Goal: Information Seeking & Learning: Check status

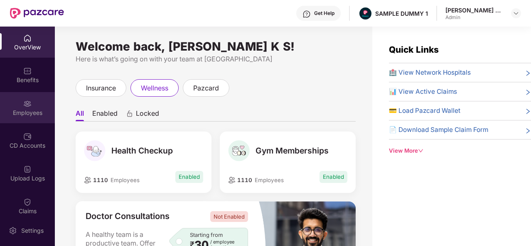
click at [30, 107] on div "Employees" at bounding box center [27, 107] width 55 height 31
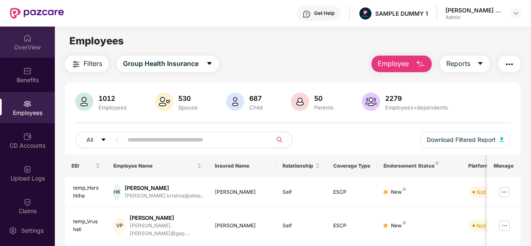
click at [40, 50] on div "OverView" at bounding box center [27, 47] width 55 height 8
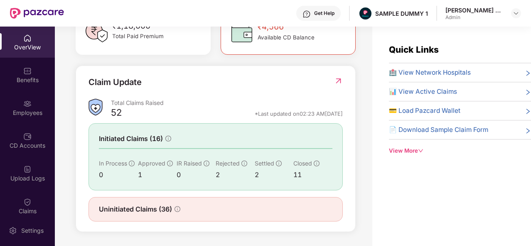
scroll to position [267, 0]
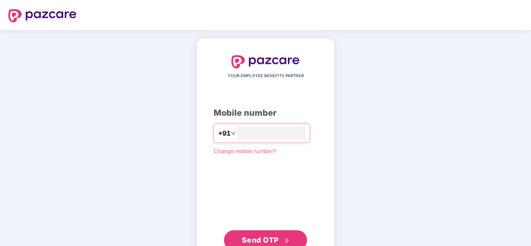
type input "**********"
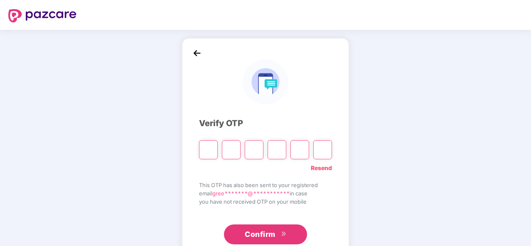
type input "*"
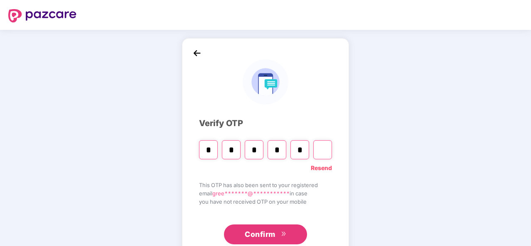
type input "*"
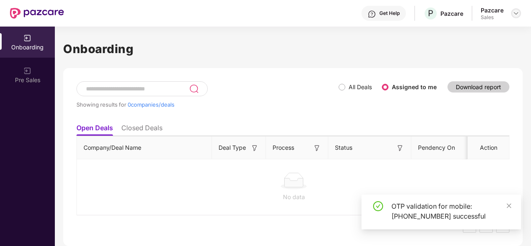
click at [520, 13] on div at bounding box center [516, 13] width 10 height 10
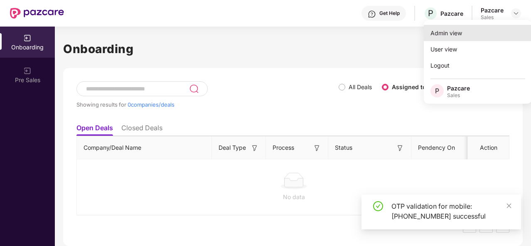
click at [465, 33] on div "Admin view" at bounding box center [478, 33] width 108 height 16
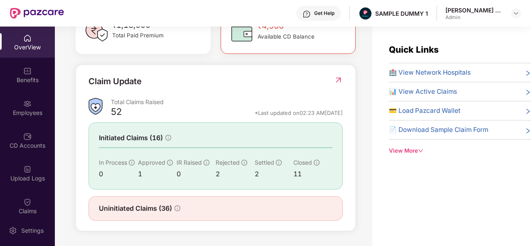
scroll to position [265, 0]
click at [420, 71] on span "🏥 View Network Hospitals" at bounding box center [430, 73] width 82 height 10
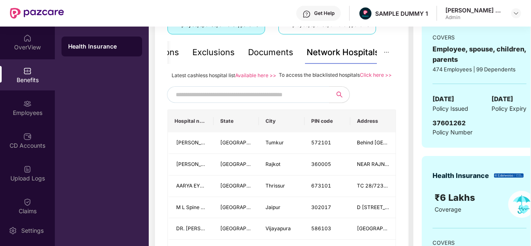
scroll to position [170, 0]
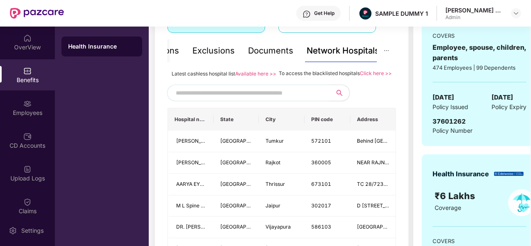
click at [275, 52] on div "Documents" at bounding box center [270, 50] width 45 height 13
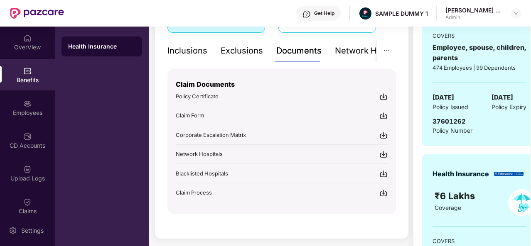
click at [184, 51] on div "Inclusions" at bounding box center [187, 50] width 40 height 13
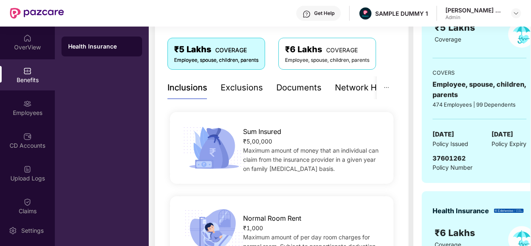
scroll to position [105, 0]
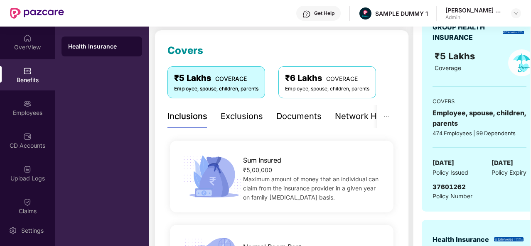
click at [240, 114] on div "Exclusions" at bounding box center [242, 116] width 42 height 13
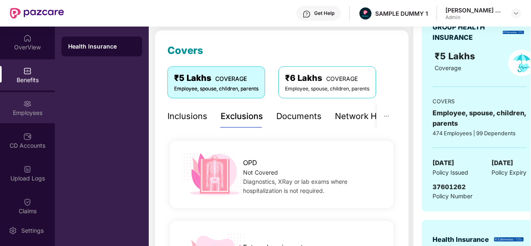
click at [32, 110] on div "Employees" at bounding box center [27, 113] width 55 height 8
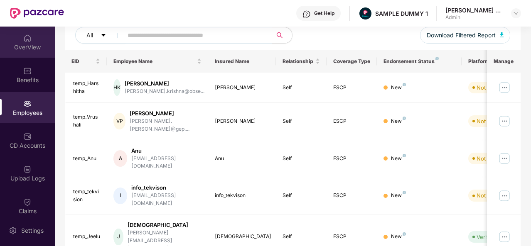
click at [30, 46] on div "OverView" at bounding box center [27, 47] width 55 height 8
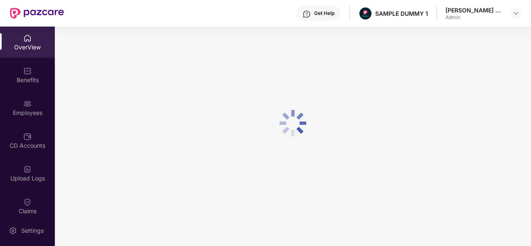
scroll to position [27, 0]
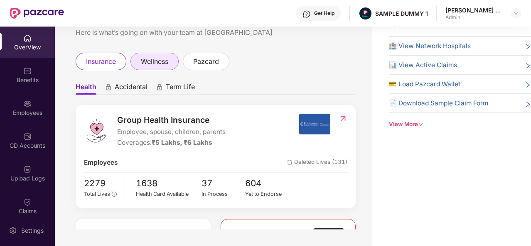
click at [159, 61] on span "wellness" at bounding box center [154, 61] width 27 height 10
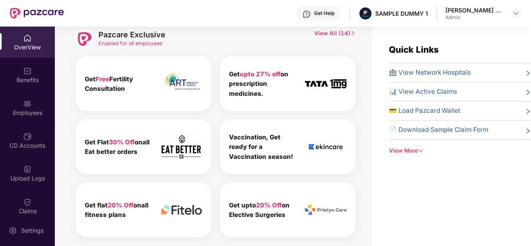
scroll to position [415, 0]
click at [33, 48] on div "OverView" at bounding box center [27, 47] width 55 height 8
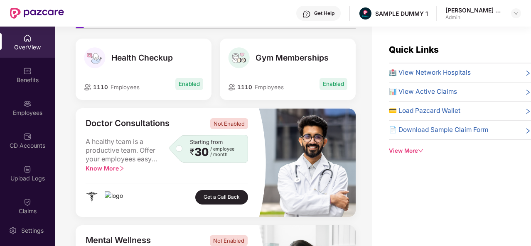
scroll to position [0, 0]
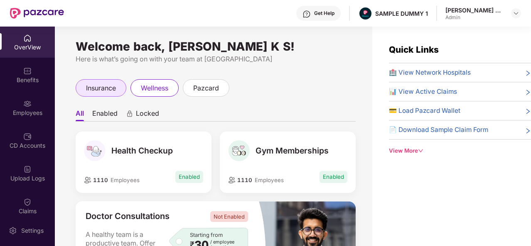
click at [93, 91] on span "insurance" at bounding box center [101, 88] width 30 height 10
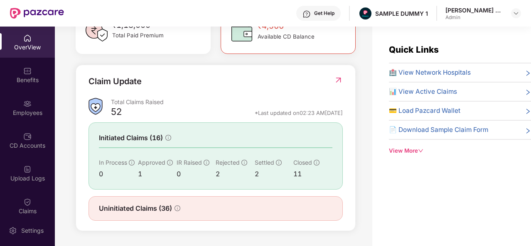
scroll to position [268, 0]
click at [430, 69] on span "🏥 View Network Hospitals" at bounding box center [430, 73] width 82 height 10
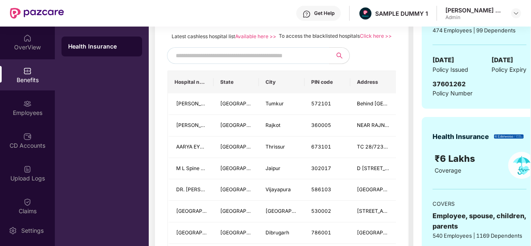
scroll to position [163, 0]
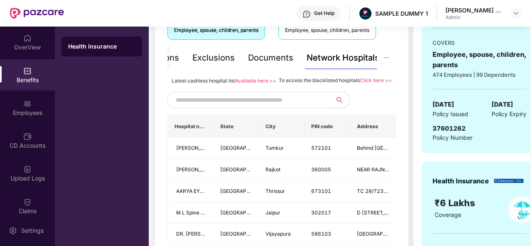
click at [269, 63] on div "Documents" at bounding box center [270, 58] width 45 height 13
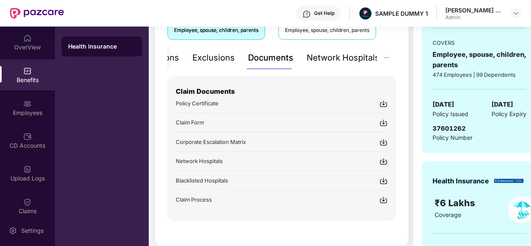
click at [220, 54] on div "Exclusions" at bounding box center [213, 58] width 42 height 13
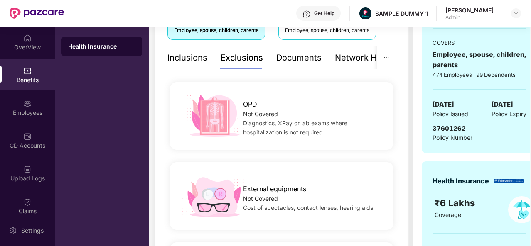
click at [193, 56] on div "Inclusions" at bounding box center [187, 58] width 40 height 13
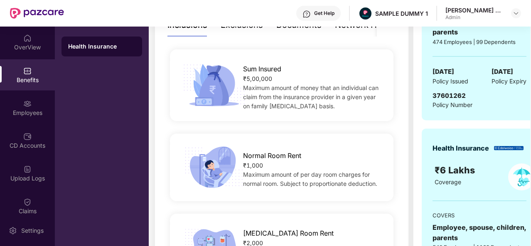
scroll to position [129, 0]
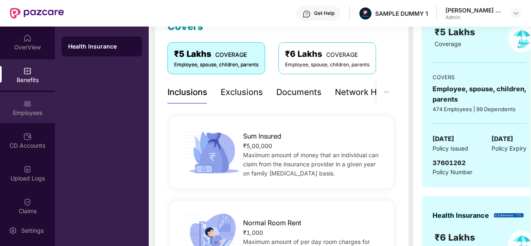
click at [25, 112] on div "Employees" at bounding box center [27, 113] width 55 height 8
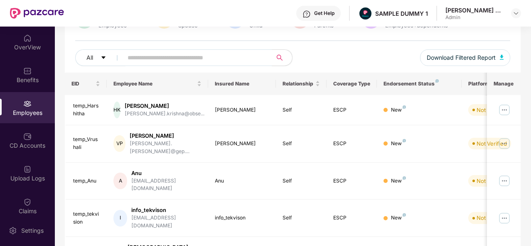
scroll to position [0, 0]
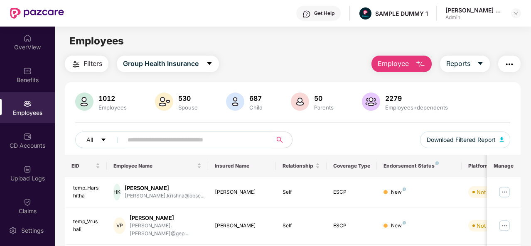
click at [417, 61] on img "button" at bounding box center [420, 64] width 10 height 10
click at [324, 45] on div "Employees" at bounding box center [293, 41] width 476 height 16
click at [22, 155] on div "CD Accounts" at bounding box center [27, 140] width 55 height 31
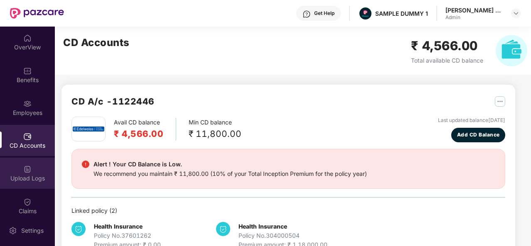
scroll to position [160, 0]
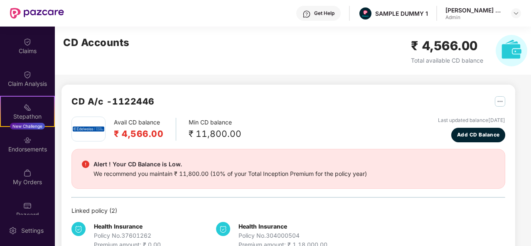
click at [34, 62] on div "OverView Benefits Employees CD Accounts Upload Logs Claims Claim Analysis Stepa…" at bounding box center [27, 121] width 55 height 189
click at [33, 57] on div "Claims" at bounding box center [27, 45] width 55 height 31
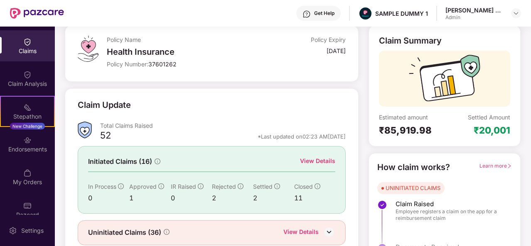
scroll to position [78, 0]
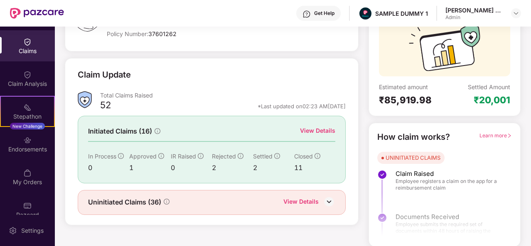
click at [325, 134] on div "View Details" at bounding box center [317, 130] width 35 height 9
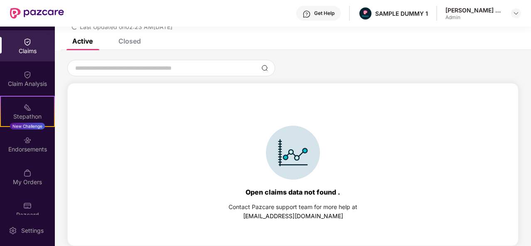
scroll to position [36, 0]
click at [131, 40] on div "Closed" at bounding box center [129, 41] width 22 height 8
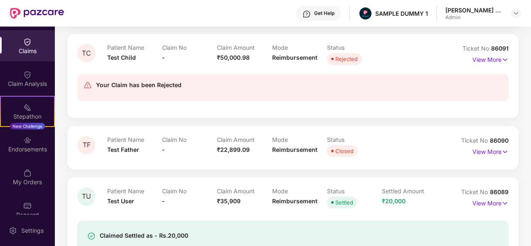
scroll to position [504, 0]
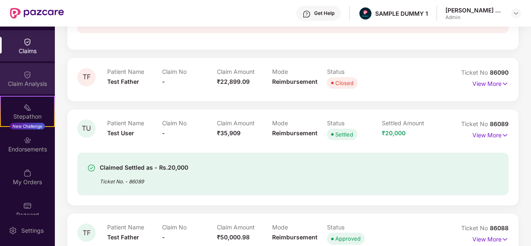
click at [52, 80] on div "Claim Analysis" at bounding box center [27, 84] width 55 height 8
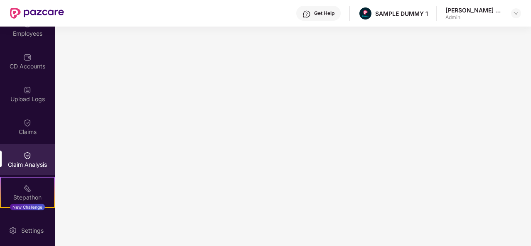
scroll to position [0, 0]
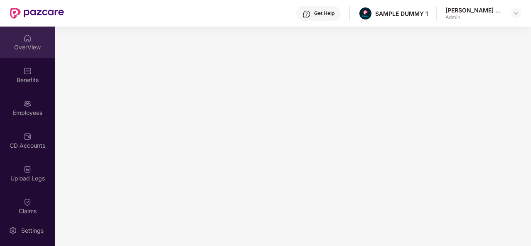
click at [27, 53] on div "OverView" at bounding box center [27, 42] width 55 height 31
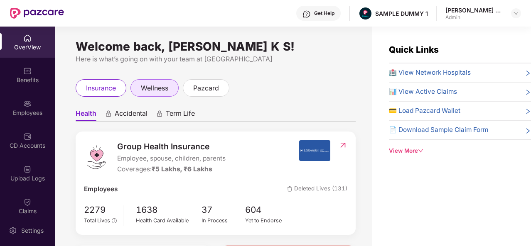
click at [174, 84] on div "wellness" at bounding box center [154, 87] width 48 height 17
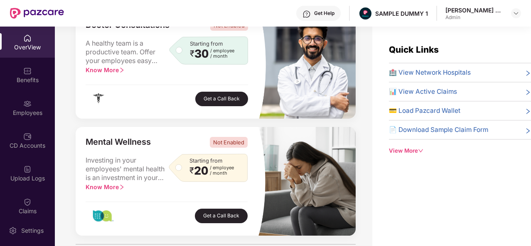
scroll to position [192, 0]
